Goal: Information Seeking & Learning: Learn about a topic

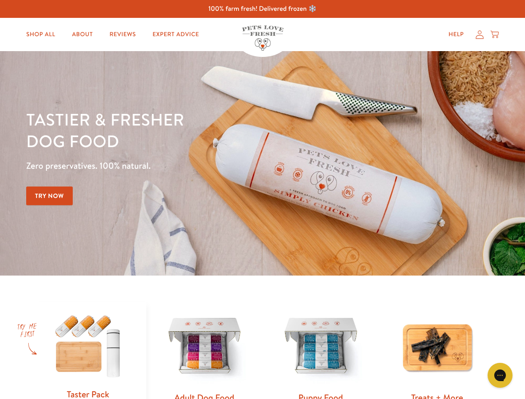
click at [262, 200] on div "Tastier & fresher dog food Zero preservatives. 100% natural. Try Now" at bounding box center [183, 164] width 315 height 110
click at [500, 375] on icon "Open gorgias live chat" at bounding box center [500, 375] width 8 height 8
